Goal: Transaction & Acquisition: Book appointment/travel/reservation

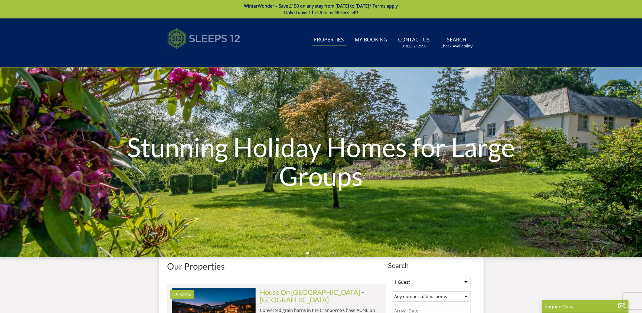
drag, startPoint x: 0, startPoint y: 0, endPoint x: 197, endPoint y: 32, distance: 199.5
click at [197, 32] on img at bounding box center [203, 38] width 73 height 27
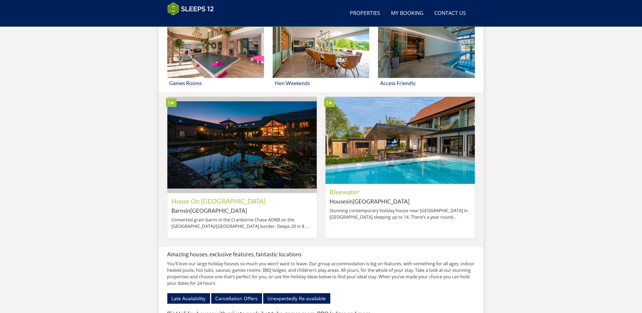
scroll to position [389, 0]
click at [205, 204] on link "House On [GEOGRAPHIC_DATA]" at bounding box center [219, 201] width 94 height 8
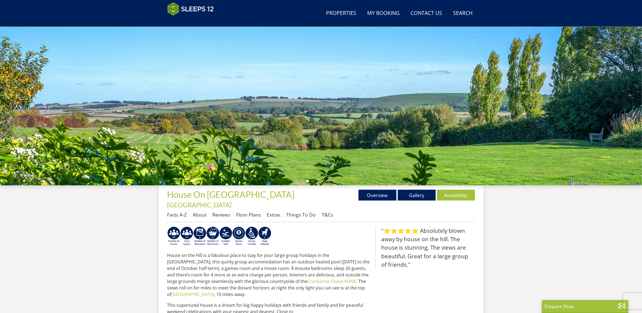
scroll to position [49, 0]
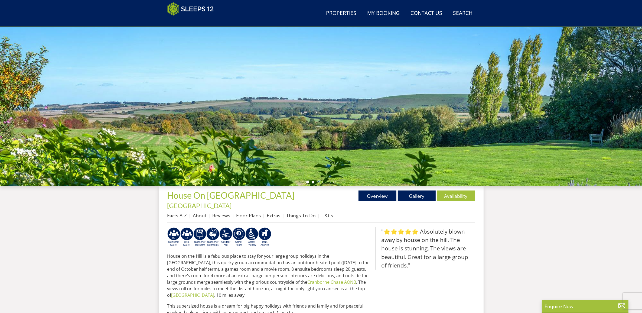
click at [312, 181] on li at bounding box center [313, 182] width 3 height 3
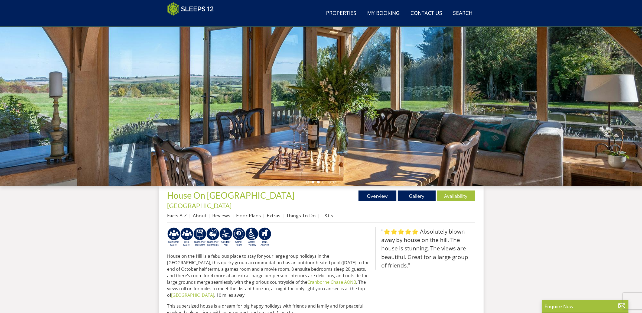
click at [319, 181] on li at bounding box center [318, 182] width 3 height 3
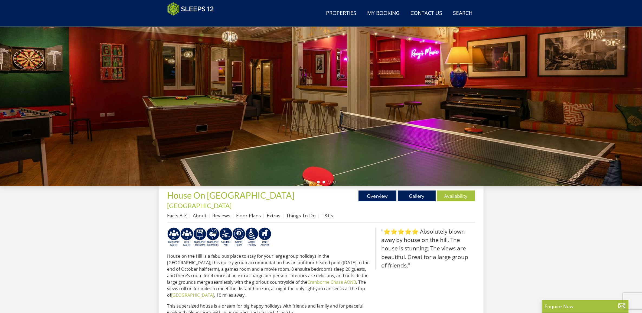
click at [324, 181] on li at bounding box center [324, 182] width 3 height 3
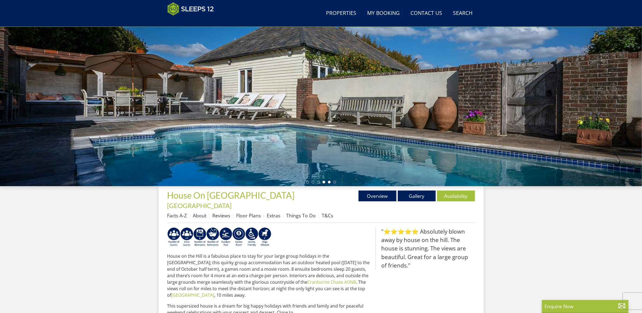
click at [328, 182] on li at bounding box center [329, 182] width 3 height 3
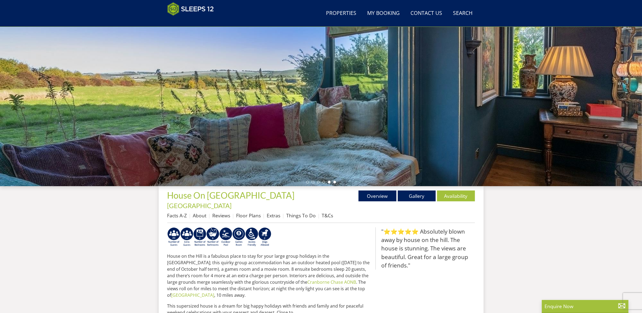
click at [335, 182] on li at bounding box center [334, 182] width 3 height 3
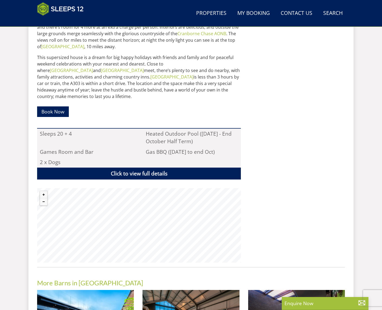
scroll to position [301, 0]
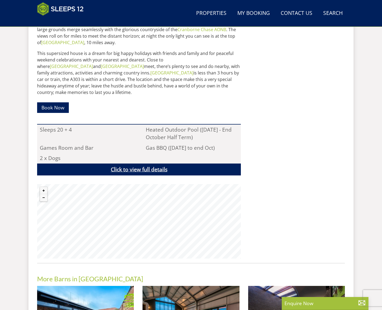
click at [174, 164] on link "Click to view full details" at bounding box center [139, 170] width 204 height 12
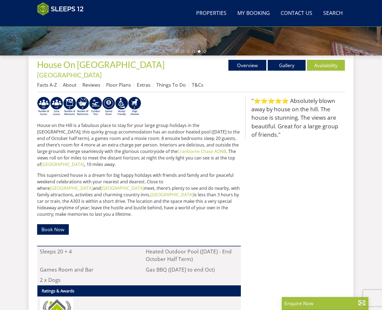
scroll to position [122, 0]
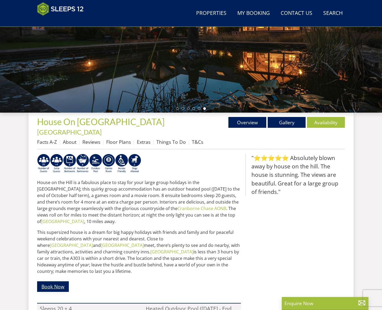
click at [50, 281] on link "Book Now" at bounding box center [53, 286] width 32 height 11
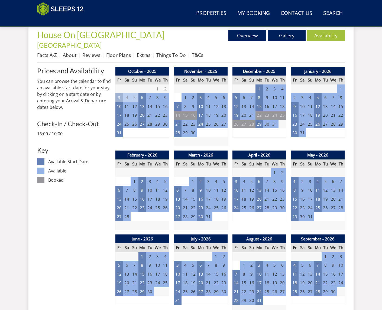
scroll to position [209, 0]
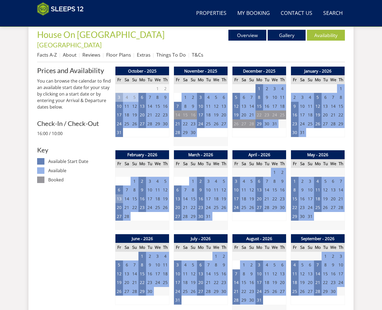
click at [120, 194] on td "13" at bounding box center [119, 198] width 8 height 9
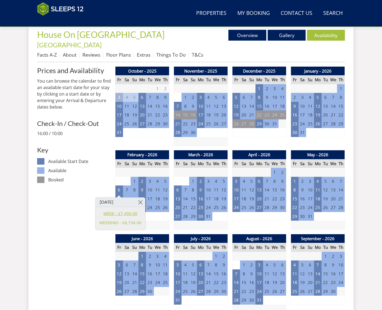
click at [129, 216] on link "WEEK - £7,450.00" at bounding box center [120, 214] width 42 height 6
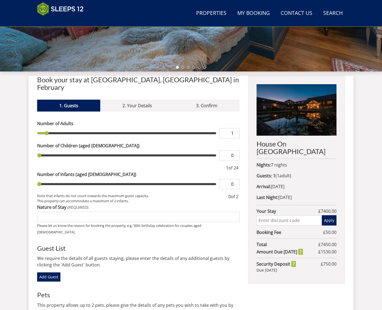
scroll to position [164, 0]
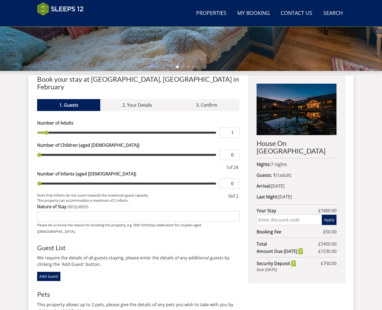
click at [373, 182] on div "Search Menu Properties My Booking Contact Us [PHONE_NUMBER] Search Check Availa…" at bounding box center [191, 111] width 382 height 512
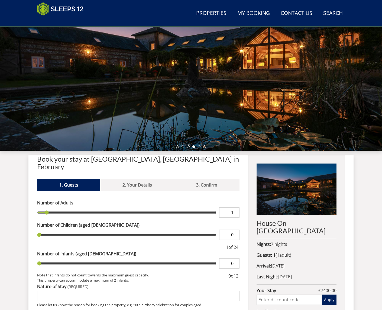
scroll to position [83, 0]
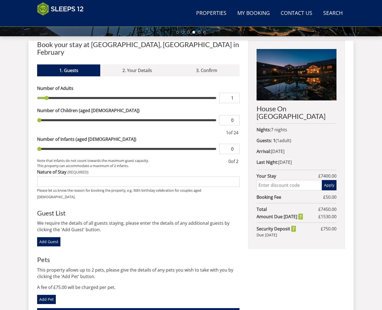
scroll to position [200, 0]
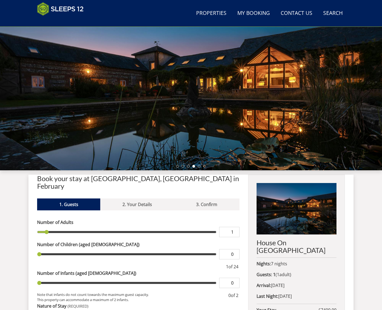
scroll to position [66, 0]
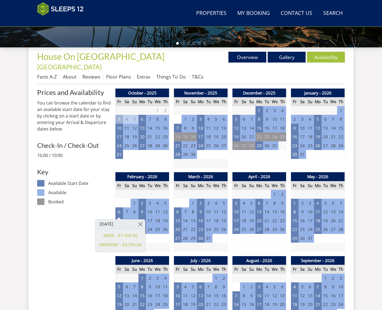
scroll to position [187, 0]
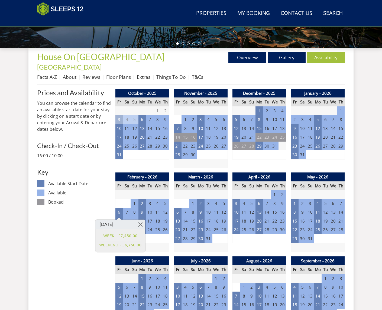
click at [147, 74] on link "Extras" at bounding box center [144, 77] width 14 height 7
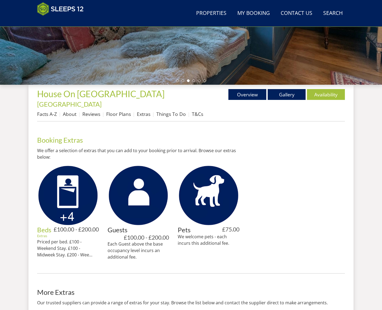
scroll to position [158, 0]
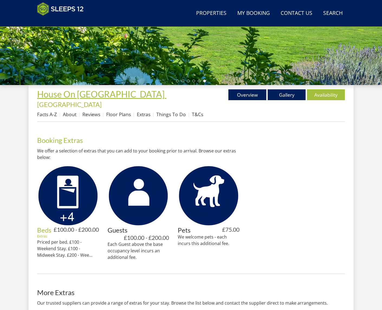
click at [68, 92] on span "House On [GEOGRAPHIC_DATA]" at bounding box center [101, 94] width 128 height 11
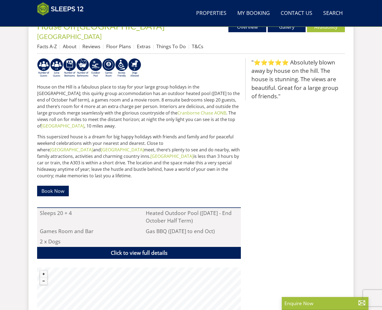
scroll to position [227, 0]
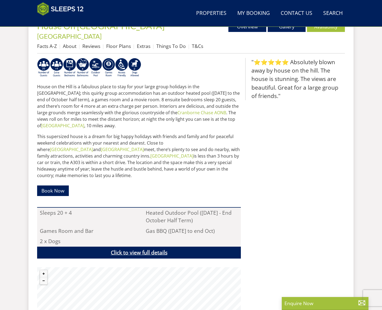
click at [116, 247] on link "Click to view full details" at bounding box center [139, 253] width 204 height 12
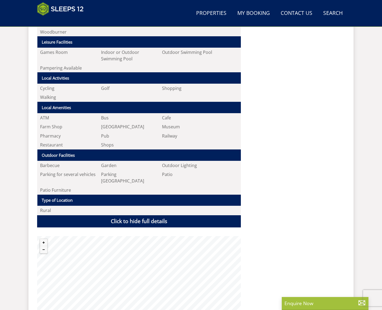
scroll to position [616, 0]
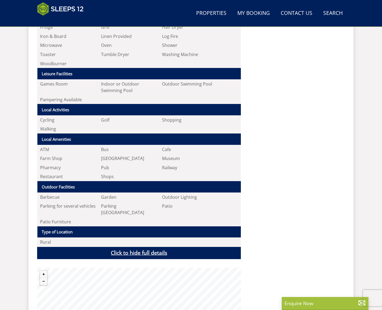
click at [170, 247] on link "Click to hide full details" at bounding box center [139, 253] width 204 height 12
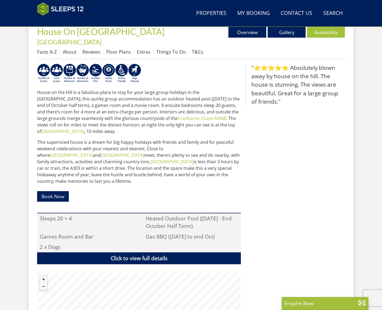
scroll to position [220, 0]
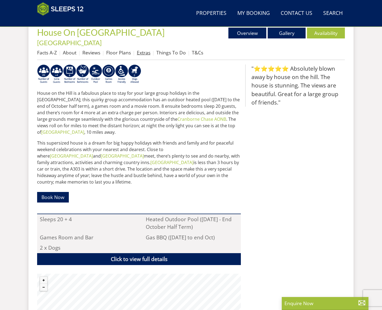
click at [146, 49] on link "Extras" at bounding box center [144, 52] width 14 height 7
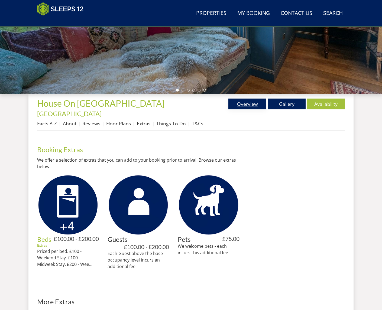
scroll to position [219, 0]
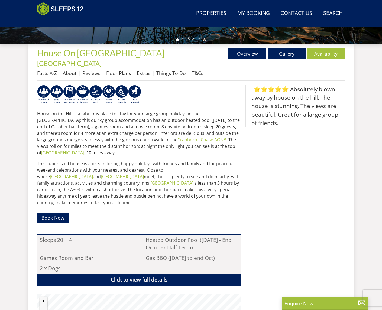
scroll to position [199, 0]
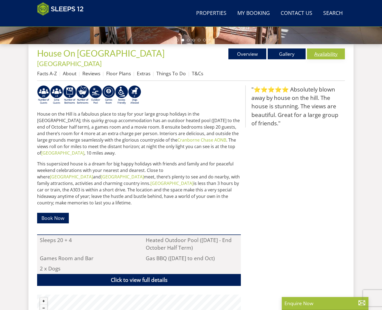
click at [320, 55] on link "Availability" at bounding box center [326, 53] width 38 height 11
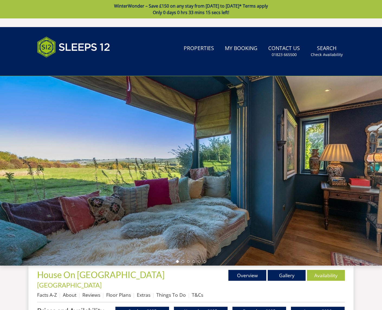
click at [141, 4] on link "WinterWonder – Save £150 on any stay from [DATE] to [DATE]* Terms apply Only 0 …" at bounding box center [191, 9] width 382 height 18
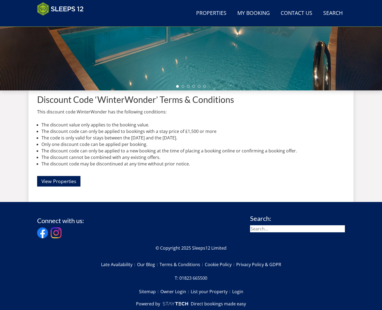
scroll to position [146, 0]
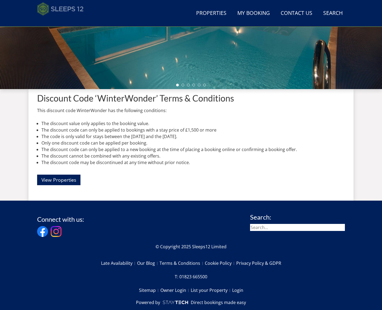
click at [77, 12] on img at bounding box center [60, 9] width 47 height 14
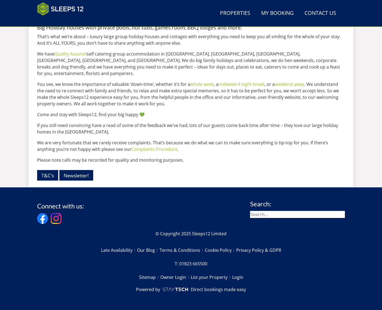
scroll to position [588, 0]
click at [109, 18] on link "Cancellation Offers" at bounding box center [106, 12] width 51 height 11
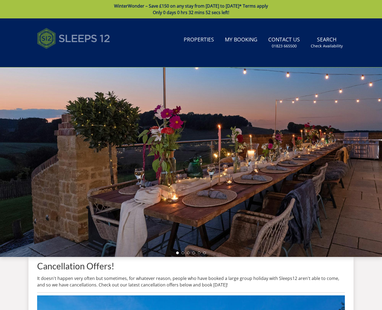
click at [77, 35] on img at bounding box center [73, 38] width 73 height 27
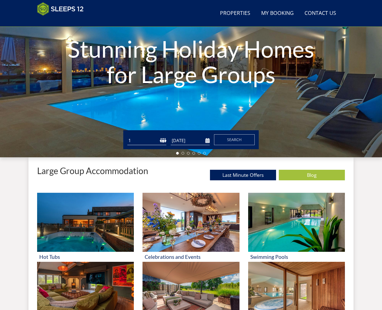
scroll to position [77, 0]
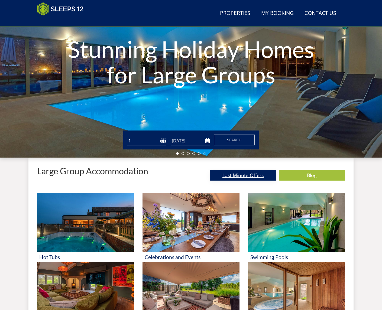
click at [242, 177] on link "Last Minute Offers" at bounding box center [243, 175] width 66 height 11
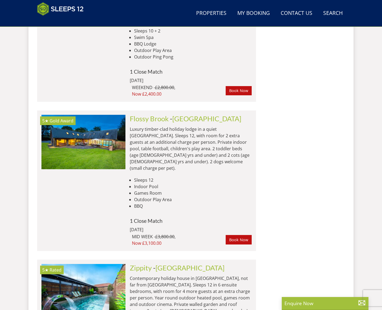
scroll to position [4225, 0]
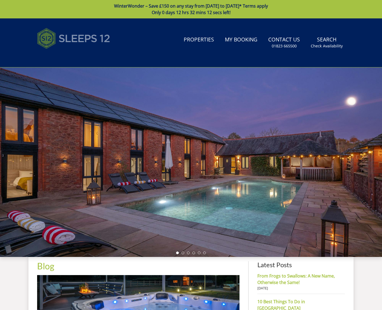
click at [83, 31] on img at bounding box center [73, 38] width 73 height 27
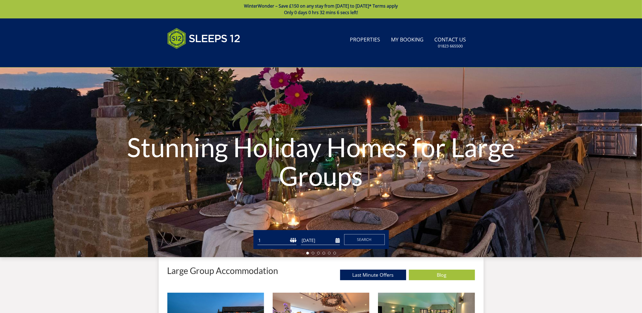
click at [391, 4] on link "WinterWonder – Save £150 on any stay from [DATE] to [DATE]* Terms apply Only 0 …" at bounding box center [321, 9] width 642 height 18
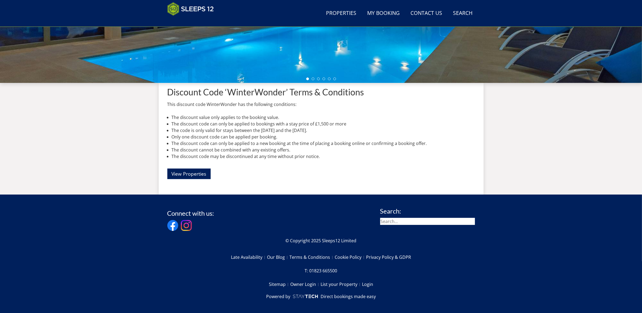
scroll to position [156, 0]
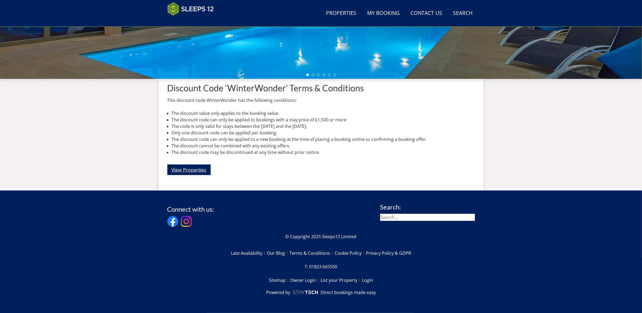
click at [193, 170] on link "View Properties" at bounding box center [188, 169] width 43 height 11
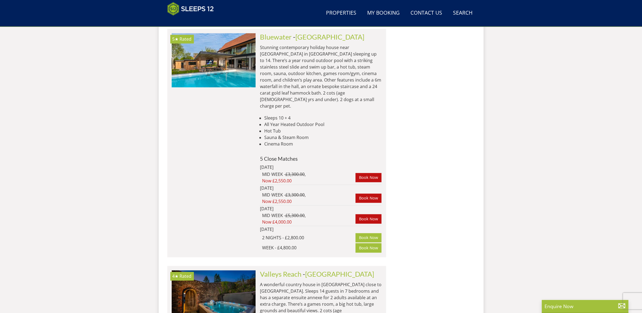
scroll to position [1378, 0]
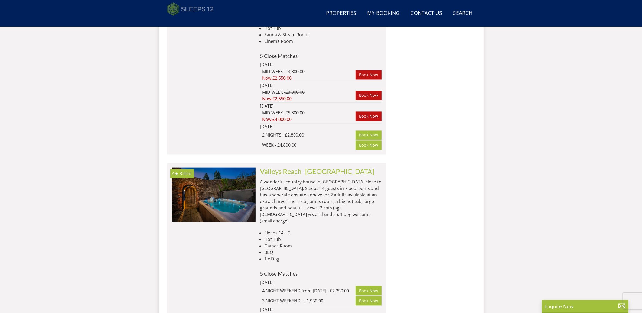
click at [178, 5] on img at bounding box center [190, 9] width 47 height 14
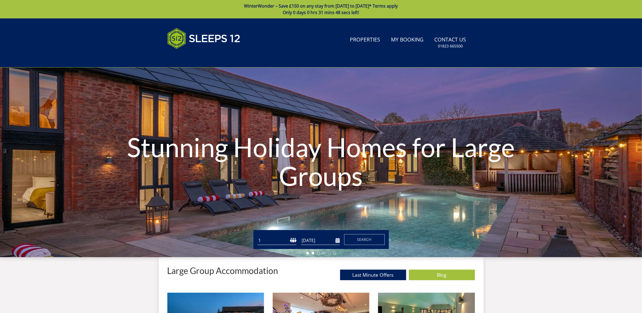
click at [313, 252] on li at bounding box center [313, 253] width 3 height 3
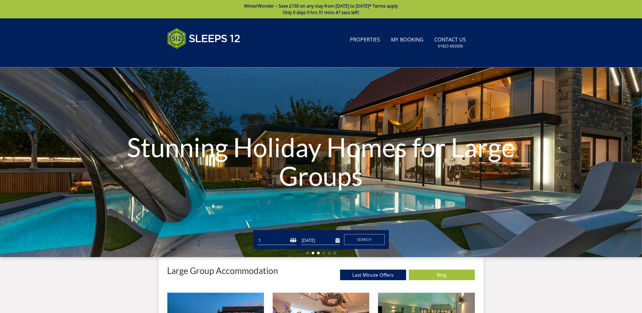
click at [318, 252] on li at bounding box center [318, 253] width 3 height 3
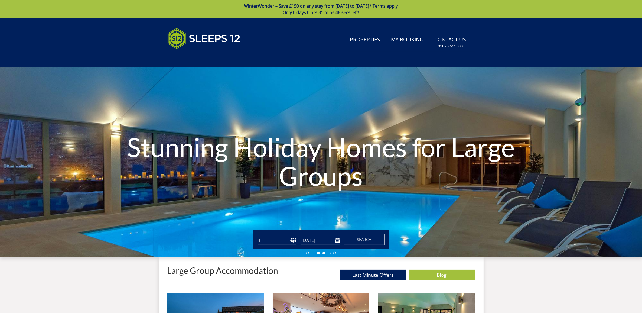
click at [324, 252] on li at bounding box center [324, 253] width 3 height 3
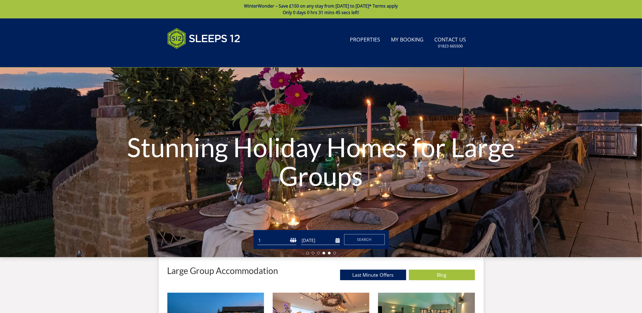
click at [330, 254] on li at bounding box center [329, 253] width 3 height 3
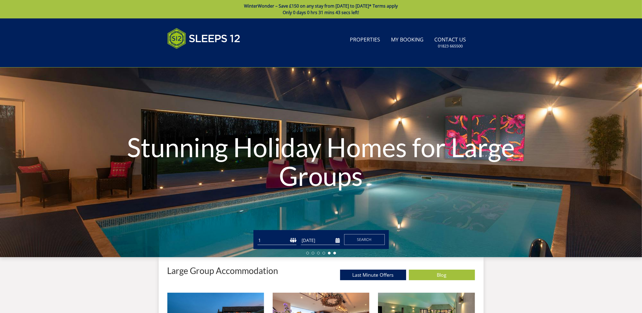
click at [336, 252] on li at bounding box center [334, 253] width 3 height 3
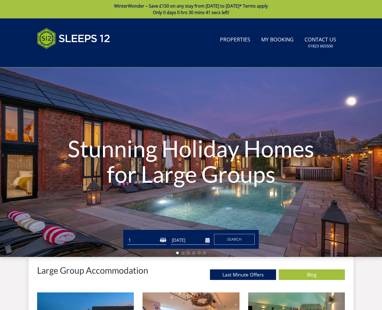
click at [263, 5] on link "WinterWonder – Save £150 on any stay from [DATE] to [DATE]* Terms apply Only 0 …" at bounding box center [191, 9] width 382 height 18
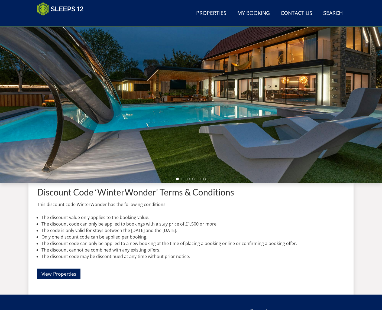
scroll to position [77, 0]
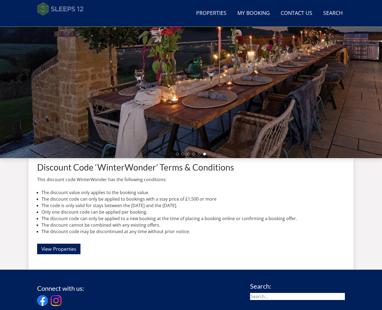
click at [80, 14] on img at bounding box center [60, 9] width 47 height 14
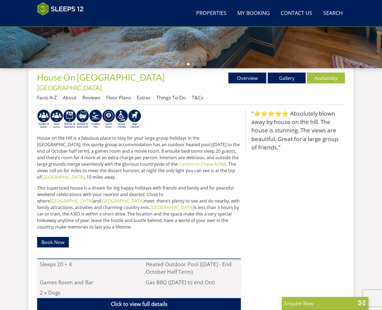
scroll to position [168, 0]
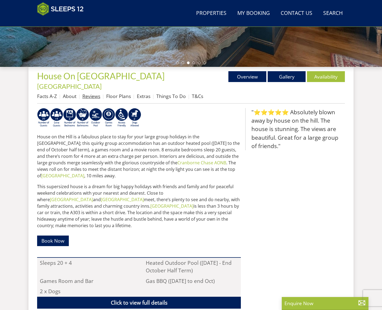
click at [92, 93] on link "Reviews" at bounding box center [91, 96] width 18 height 7
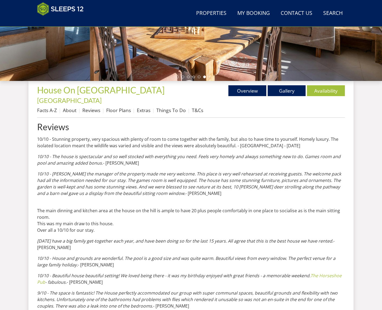
scroll to position [156, 0]
